Goal: Task Accomplishment & Management: Manage account settings

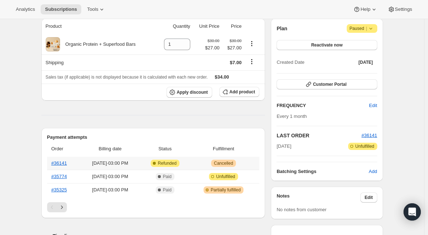
scroll to position [36, 0]
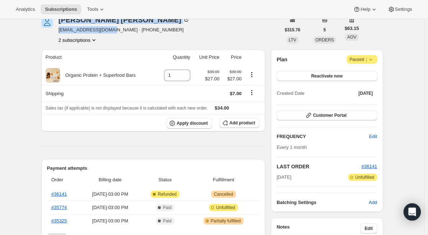
drag, startPoint x: 62, startPoint y: 32, endPoint x: 104, endPoint y: 31, distance: 42.5
click at [104, 31] on div "[PERSON_NAME] [EMAIL_ADDRESS][DOMAIN_NAME] · [PHONE_NUMBER] 2 subscriptions" at bounding box center [160, 29] width 239 height 27
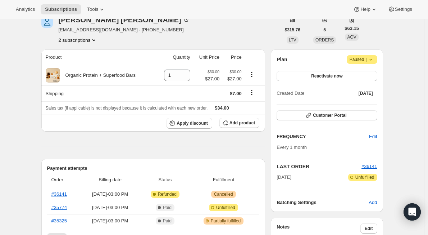
click at [109, 39] on div "2 subscriptions" at bounding box center [124, 39] width 131 height 7
copy span "[EMAIL_ADDRESS][DOMAIN_NAME]"
drag, startPoint x: 110, startPoint y: 30, endPoint x: 58, endPoint y: 30, distance: 52.6
click at [58, 30] on div "[PERSON_NAME] [EMAIL_ADDRESS][DOMAIN_NAME] · [PHONE_NUMBER] 2 subscriptions" at bounding box center [160, 29] width 239 height 27
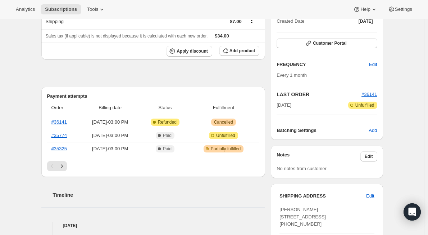
scroll to position [0, 0]
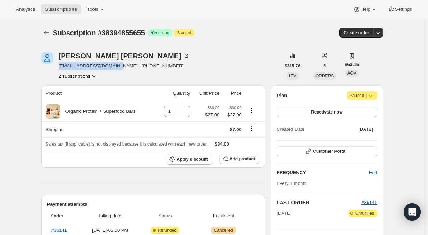
click at [90, 76] on button "2 subscriptions" at bounding box center [78, 75] width 39 height 7
click at [90, 102] on span "39740702951" at bounding box center [80, 101] width 50 height 7
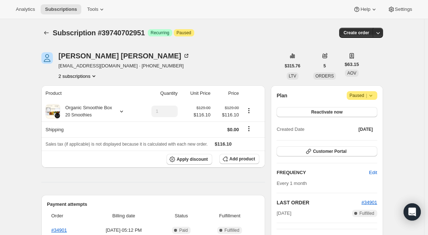
click at [94, 75] on icon "Product actions" at bounding box center [93, 75] width 7 height 7
click at [95, 89] on span "38394855655" at bounding box center [80, 89] width 50 height 7
